Goal: Information Seeking & Learning: Learn about a topic

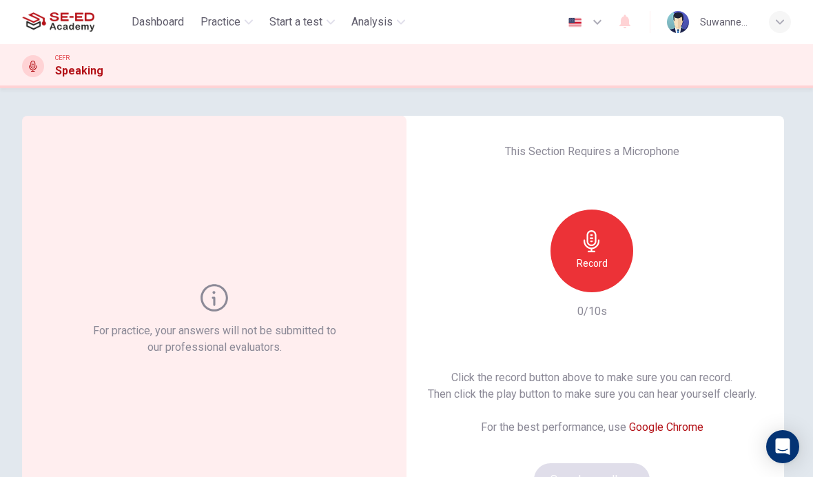
click at [593, 263] on h6 "Record" at bounding box center [592, 263] width 31 height 17
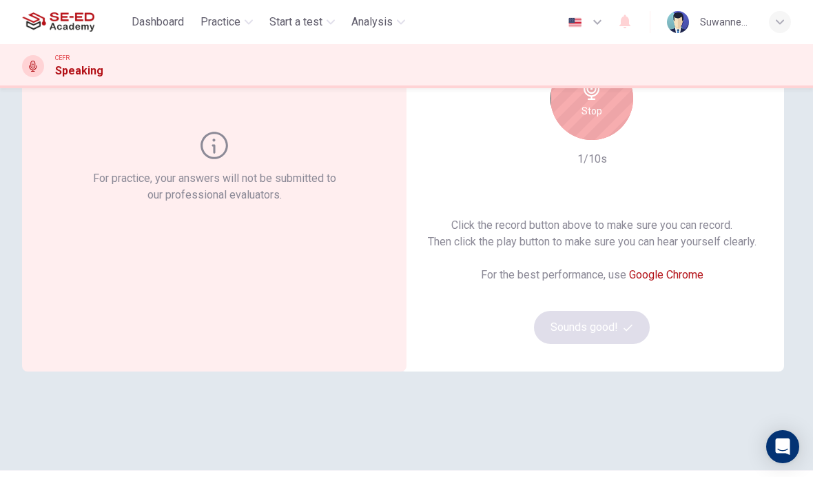
scroll to position [153, 0]
click at [602, 116] on h6 "Stop" at bounding box center [592, 110] width 21 height 17
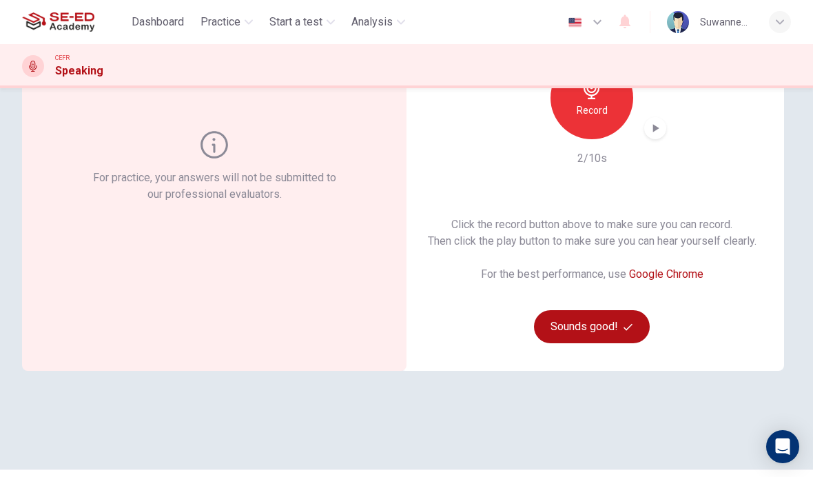
click at [582, 331] on button "Sounds good!" at bounding box center [592, 326] width 116 height 33
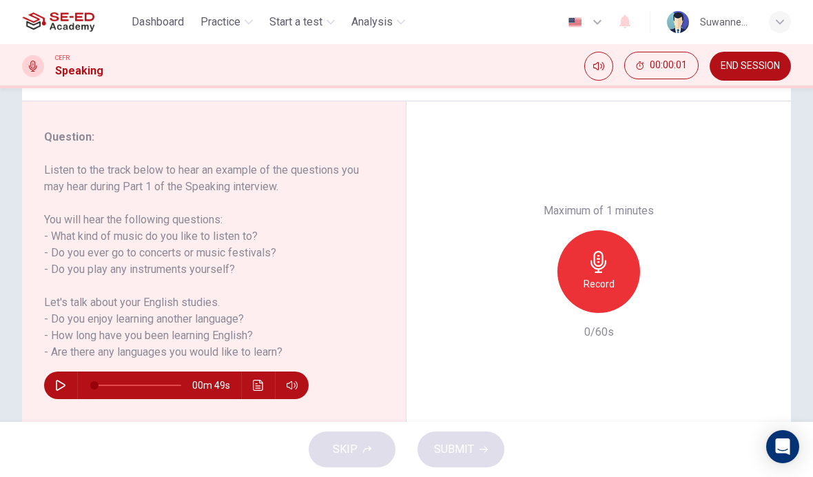
click at [69, 381] on button "button" at bounding box center [61, 385] width 22 height 28
type input "0"
click at [605, 251] on icon "button" at bounding box center [599, 262] width 22 height 22
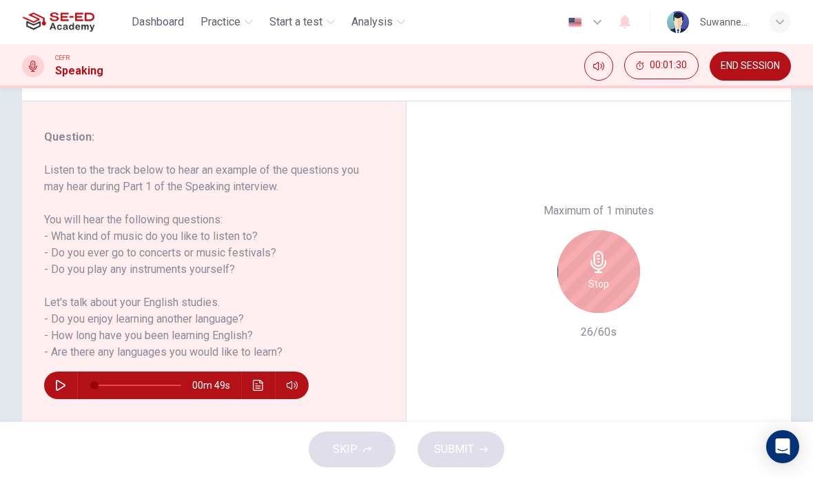
click at [612, 230] on div "Stop" at bounding box center [599, 271] width 83 height 83
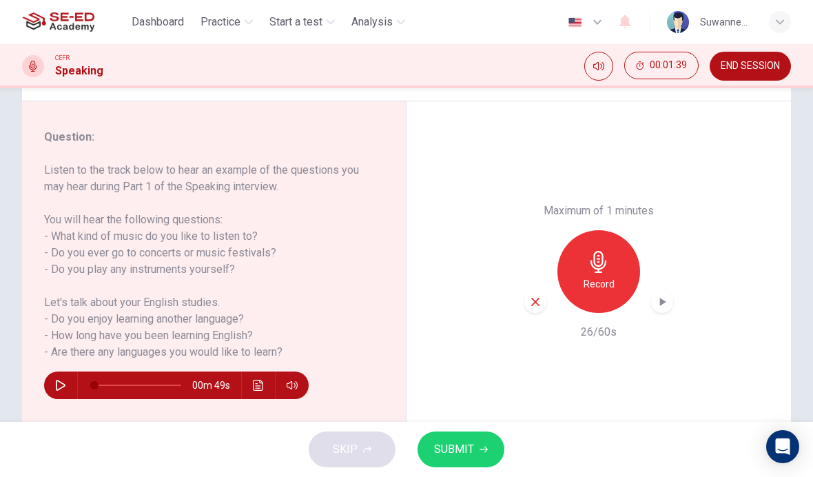
click at [468, 448] on span "SUBMIT" at bounding box center [454, 449] width 40 height 19
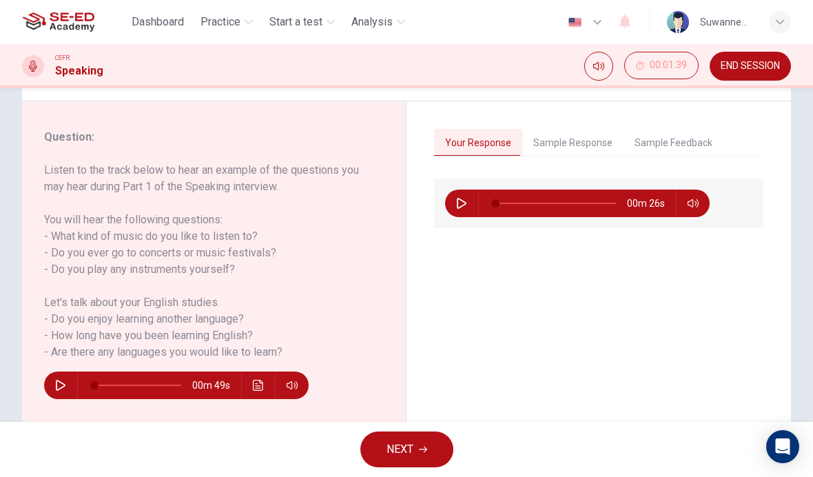
click at [590, 143] on button "Sample Response" at bounding box center [572, 143] width 101 height 29
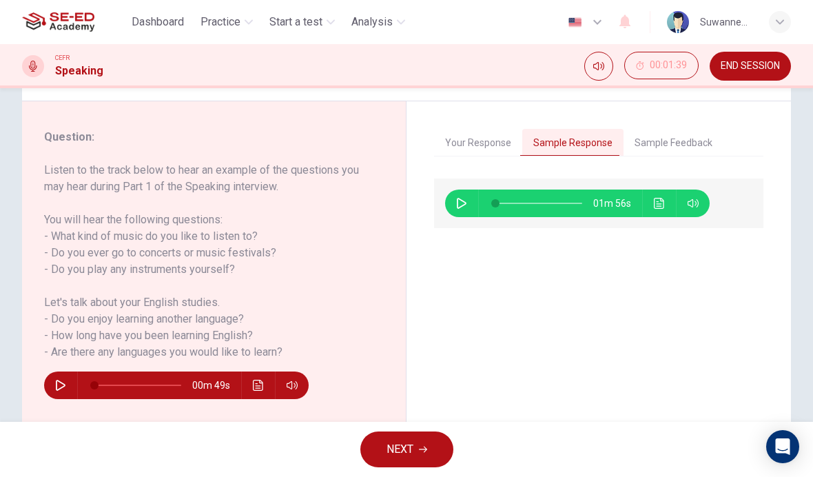
click at [465, 206] on icon "button" at bounding box center [462, 203] width 10 height 11
click at [663, 140] on button "Sample Feedback" at bounding box center [674, 143] width 100 height 29
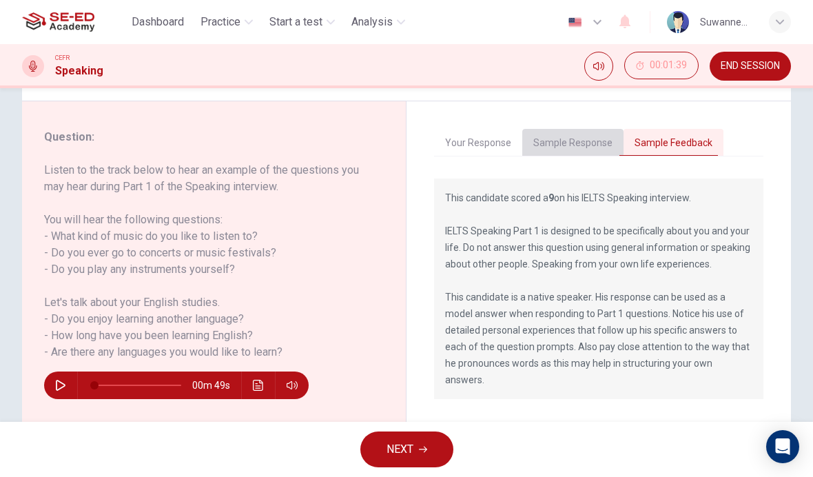
click at [569, 139] on button "Sample Response" at bounding box center [572, 143] width 101 height 29
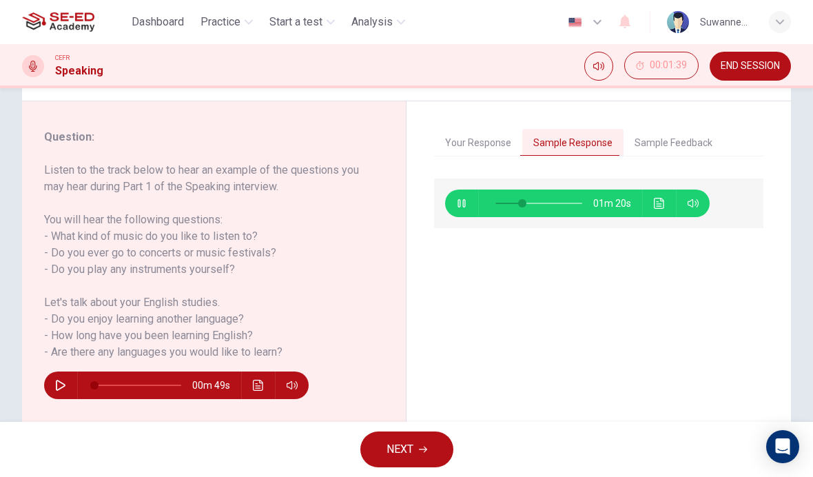
click at [681, 133] on button "Sample Feedback" at bounding box center [674, 143] width 100 height 29
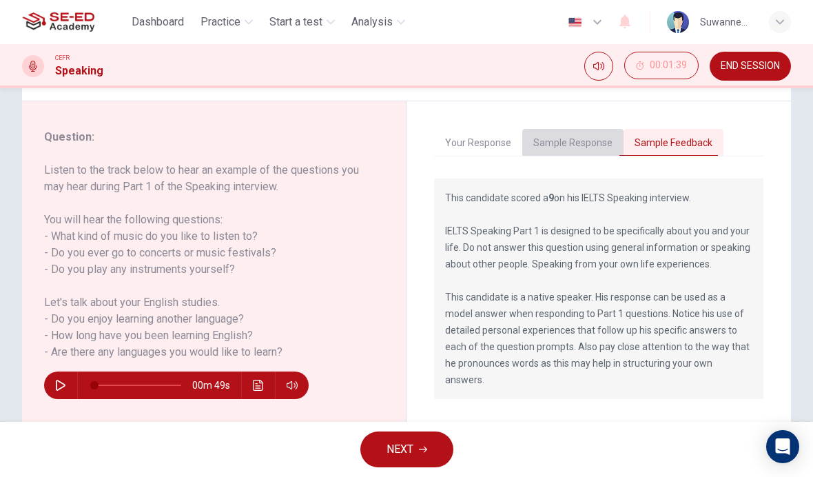
click at [580, 139] on button "Sample Response" at bounding box center [572, 143] width 101 height 29
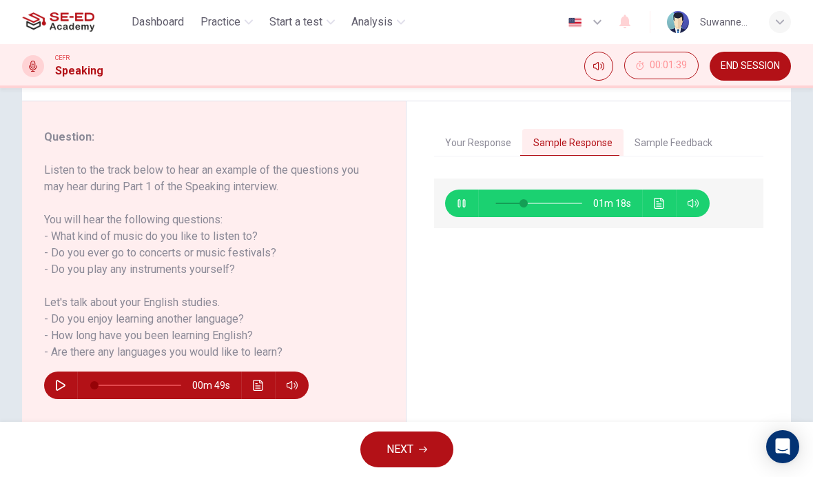
type input "33"
click at [479, 151] on button "Your Response" at bounding box center [478, 143] width 88 height 29
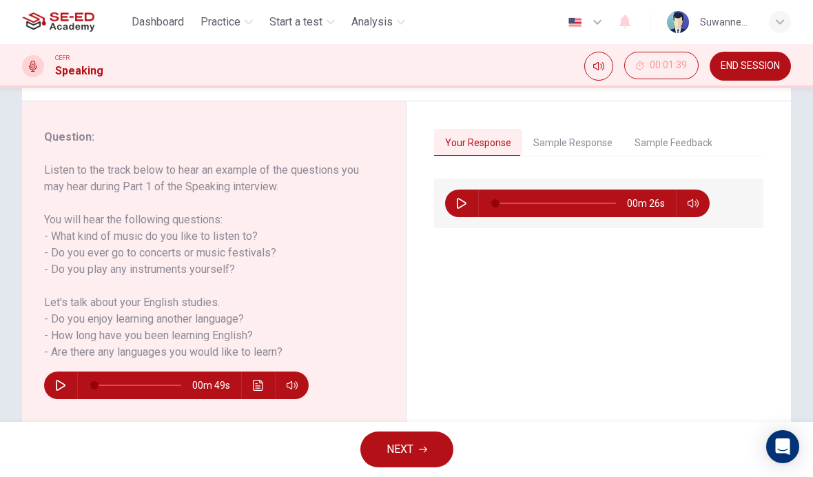
click at [680, 144] on button "Sample Feedback" at bounding box center [674, 143] width 100 height 29
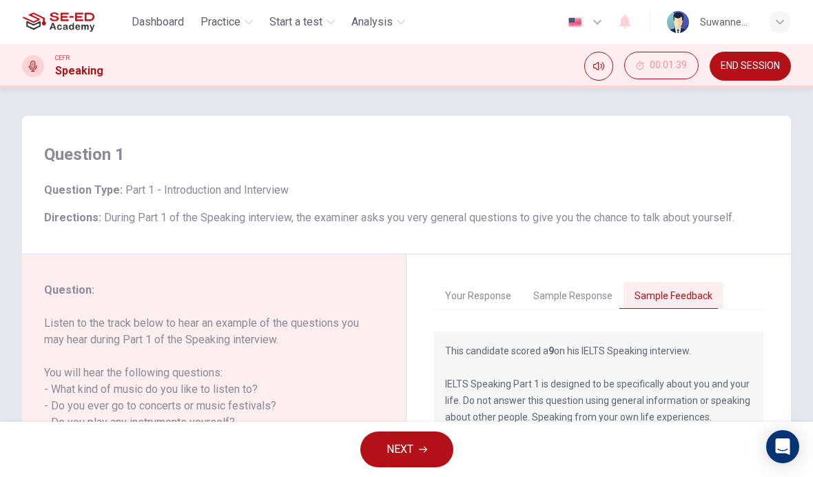
scroll to position [1, 0]
click at [410, 447] on span "NEXT" at bounding box center [400, 449] width 27 height 19
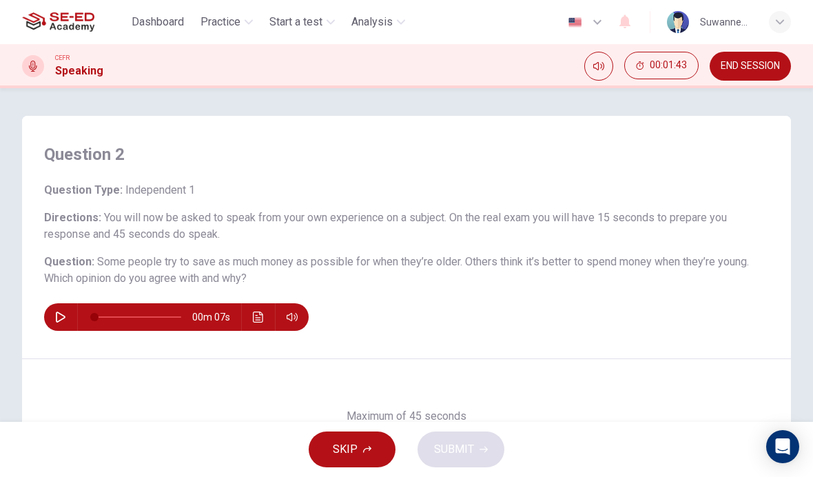
click at [62, 317] on icon "button" at bounding box center [60, 317] width 11 height 11
type input "0"
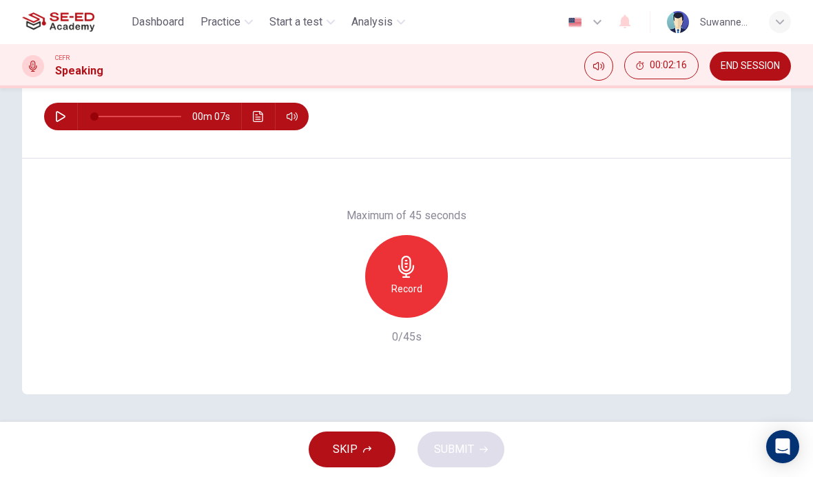
scroll to position [201, 0]
click at [409, 270] on icon "button" at bounding box center [406, 267] width 16 height 22
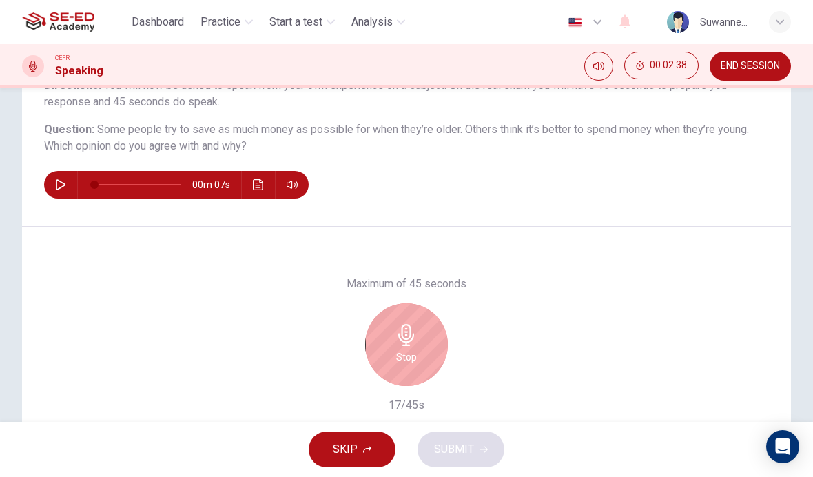
scroll to position [132, 0]
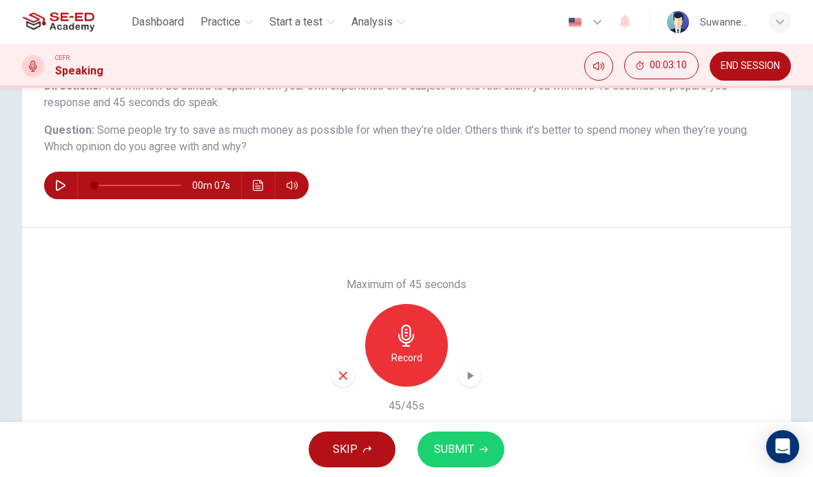
click at [333, 378] on div "button" at bounding box center [343, 376] width 22 height 22
click at [410, 332] on icon "button" at bounding box center [406, 336] width 16 height 22
click at [467, 447] on span "SUBMIT" at bounding box center [454, 449] width 40 height 19
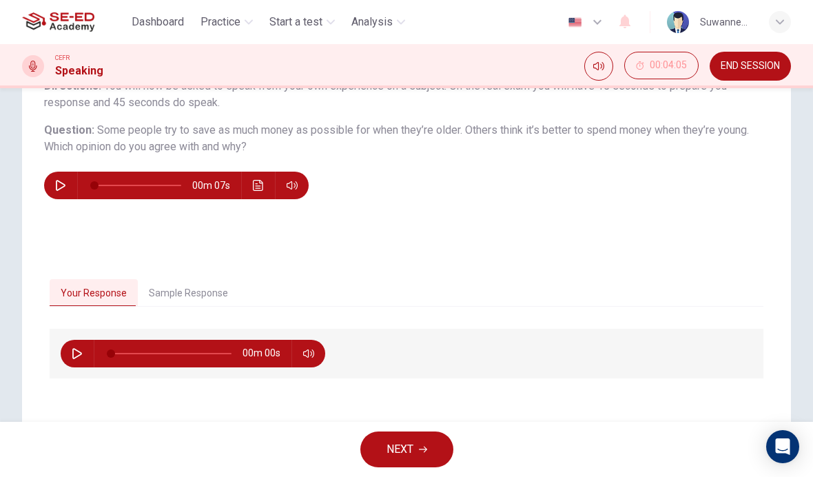
click at [79, 362] on button "button" at bounding box center [77, 354] width 22 height 28
type input "0"
click at [413, 444] on span "NEXT" at bounding box center [400, 449] width 27 height 19
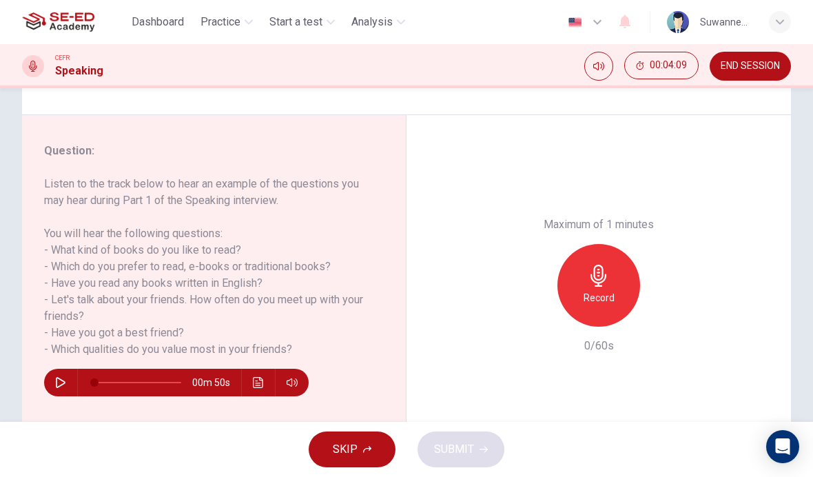
scroll to position [144, 0]
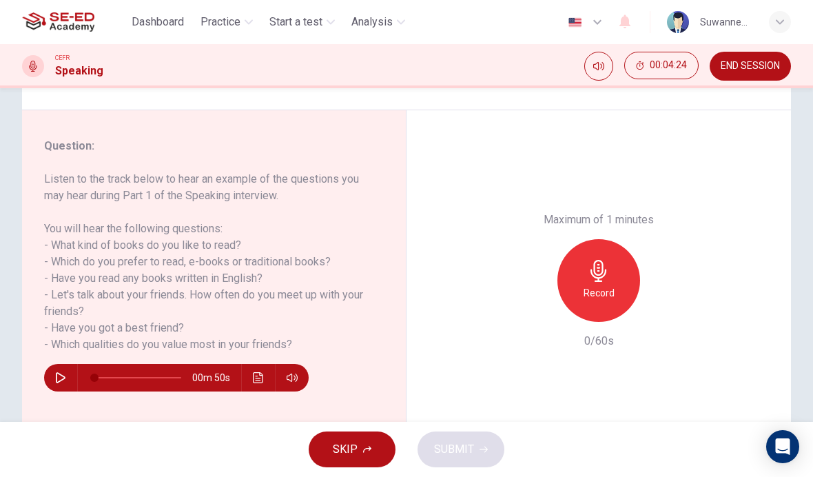
click at [608, 260] on icon "button" at bounding box center [599, 271] width 22 height 22
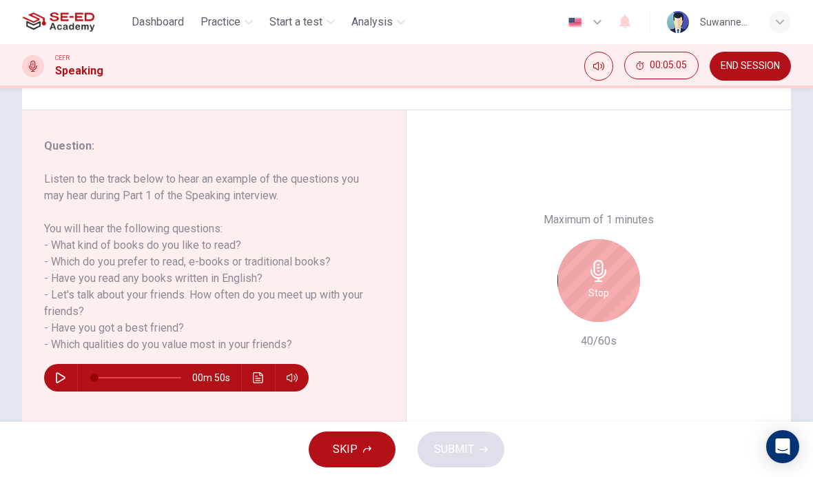
click at [609, 260] on icon "button" at bounding box center [599, 271] width 22 height 22
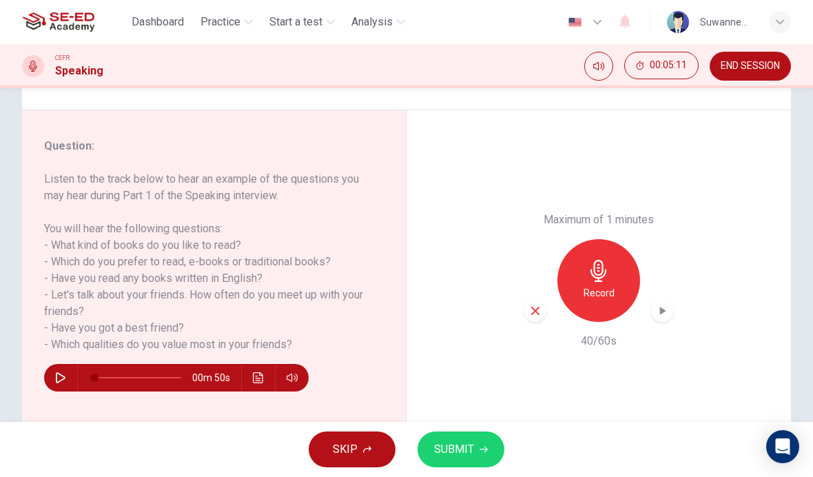
click at [542, 300] on div "button" at bounding box center [535, 311] width 22 height 22
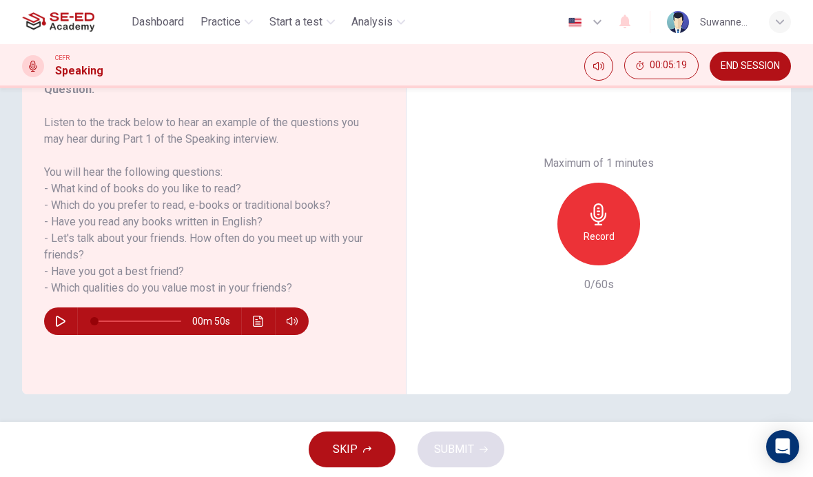
scroll to position [201, 0]
click at [355, 451] on span "SKIP" at bounding box center [345, 449] width 25 height 19
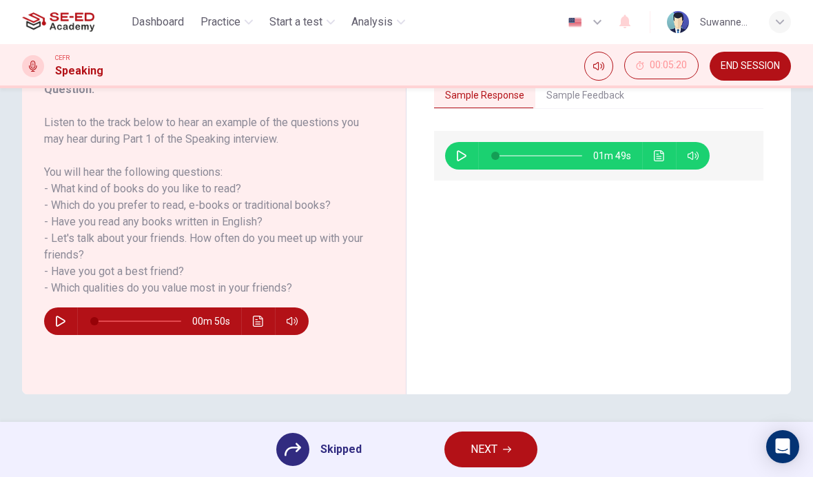
click at [222, 21] on span "Practice" at bounding box center [221, 22] width 40 height 17
click at [263, 122] on h6 "Listen to the track below to hear an example of the questions you may hear duri…" at bounding box center [205, 205] width 323 height 182
click at [293, 26] on span "Start a test" at bounding box center [295, 22] width 53 height 17
click at [301, 19] on span "Start a test" at bounding box center [295, 22] width 53 height 17
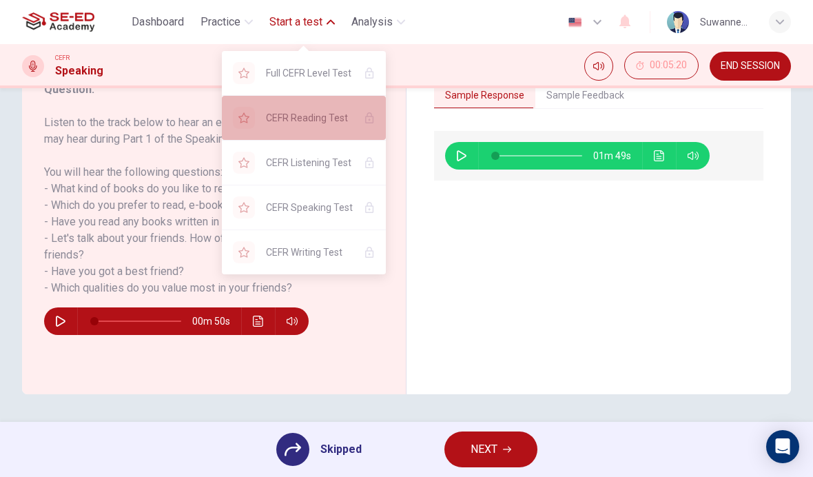
click at [326, 122] on span "CEFR Reading Test" at bounding box center [309, 118] width 87 height 17
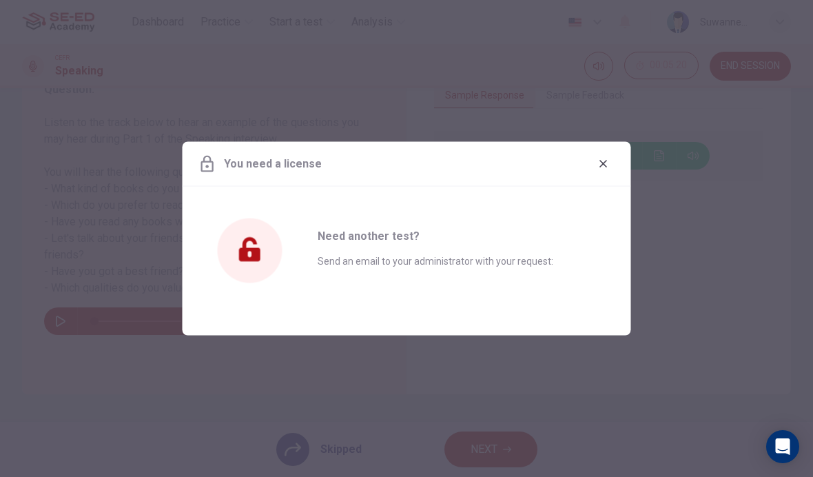
click at [612, 163] on button "button" at bounding box center [604, 164] width 22 height 22
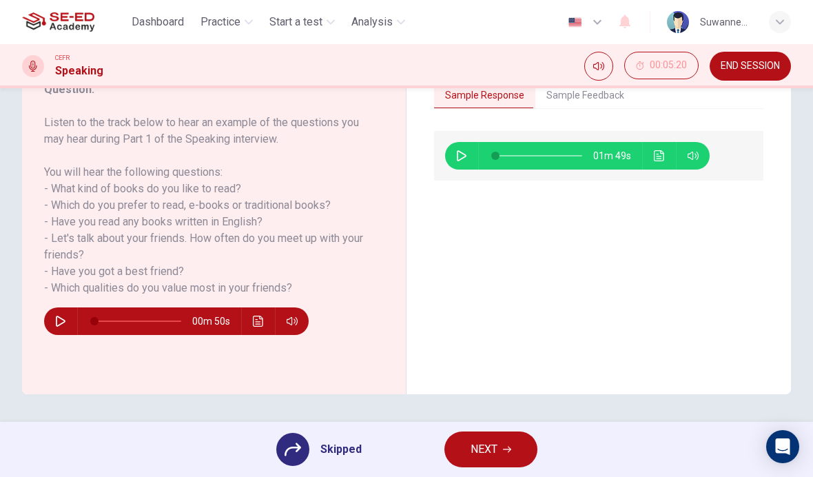
click at [223, 22] on span "Practice" at bounding box center [221, 22] width 40 height 17
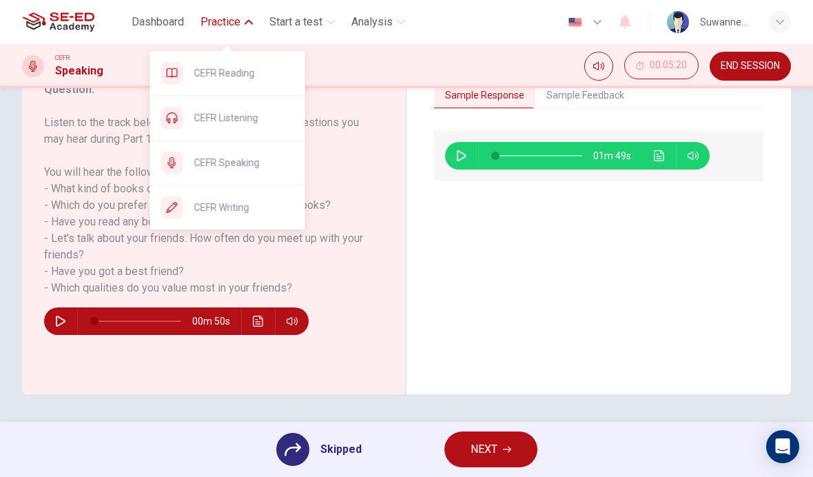
click at [313, 19] on span "Start a test" at bounding box center [295, 22] width 53 height 17
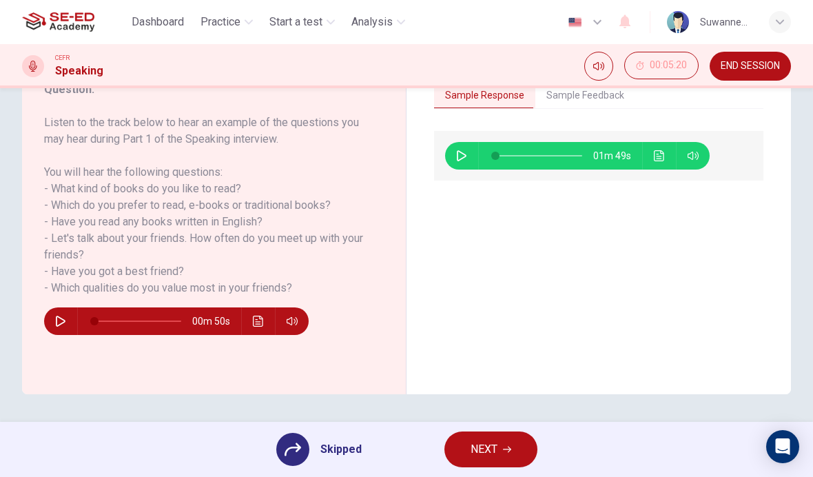
click at [318, 20] on span "Start a test" at bounding box center [295, 22] width 53 height 17
click at [323, 27] on span "Start a test" at bounding box center [295, 22] width 53 height 17
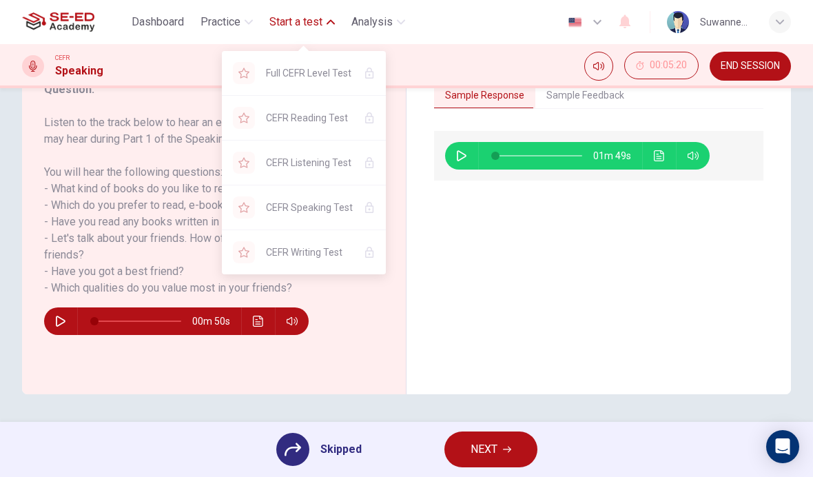
click at [332, 120] on span "CEFR Reading Test" at bounding box center [309, 118] width 87 height 17
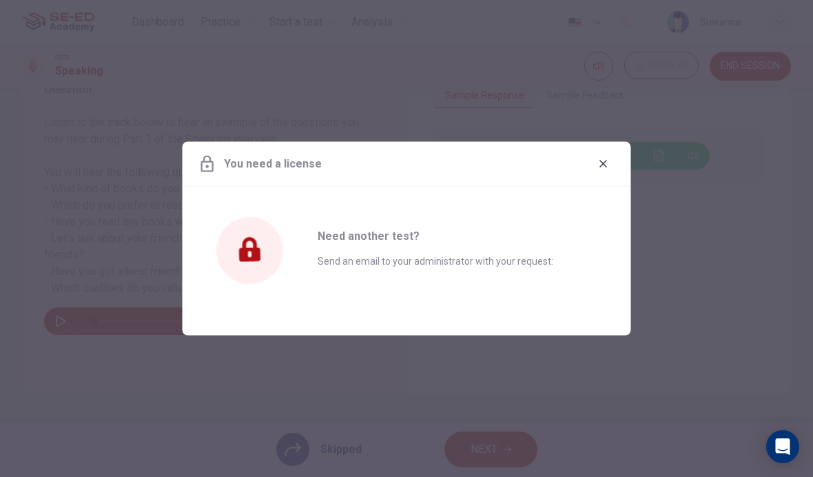
click at [365, 248] on div "Need another test? Send an email to your administrator with your request:" at bounding box center [452, 253] width 269 height 132
click at [606, 161] on icon "button" at bounding box center [604, 164] width 8 height 8
